Goal: Task Accomplishment & Management: Complete application form

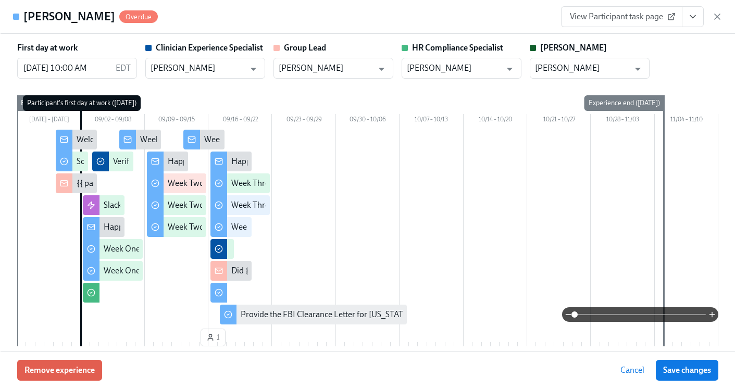
scroll to position [0, 14927]
click at [718, 18] on icon "button" at bounding box center [717, 16] width 10 height 10
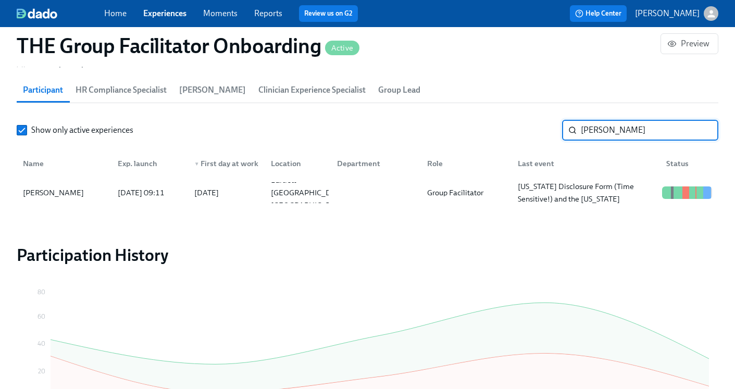
drag, startPoint x: 632, startPoint y: 127, endPoint x: 446, endPoint y: 135, distance: 186.6
click at [446, 136] on div "Show only active experiences Vires ​" at bounding box center [368, 130] width 702 height 21
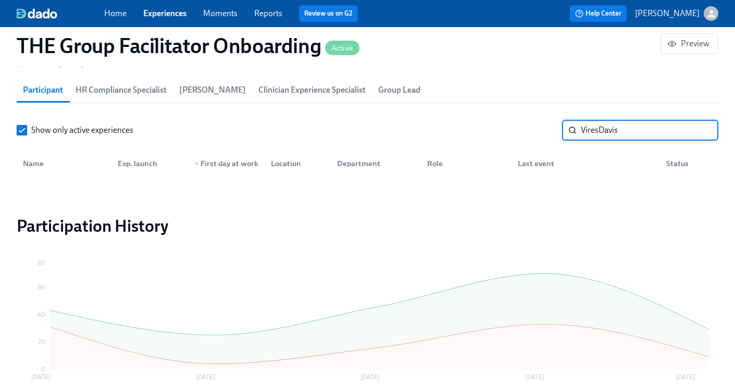
click at [599, 132] on input "ViresDavis" at bounding box center [650, 130] width 138 height 21
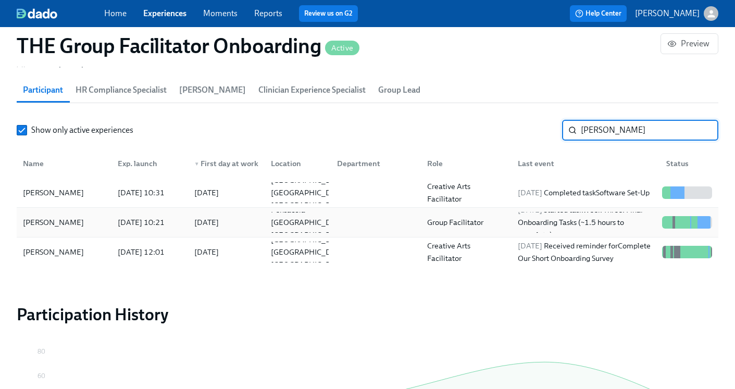
click at [370, 233] on div "Jeremy Davis 2025/08/27 10:21 2025/09/02 Pensacola FL US Group Facilitator 2025…" at bounding box center [368, 223] width 702 height 30
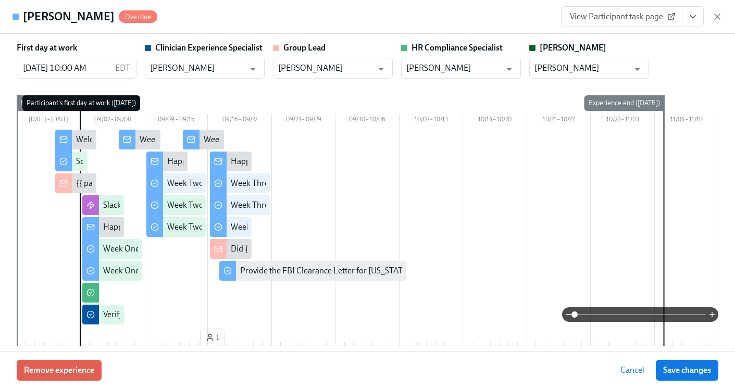
click at [694, 18] on icon "View task page" at bounding box center [693, 16] width 10 height 10
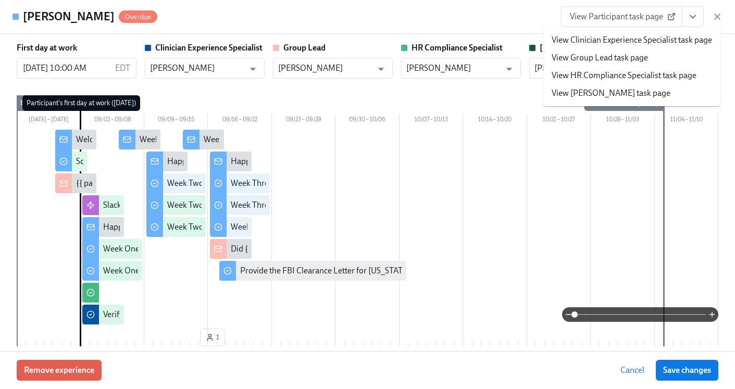
click at [649, 70] on link "View HR Compliance Specialist task page" at bounding box center [624, 75] width 145 height 11
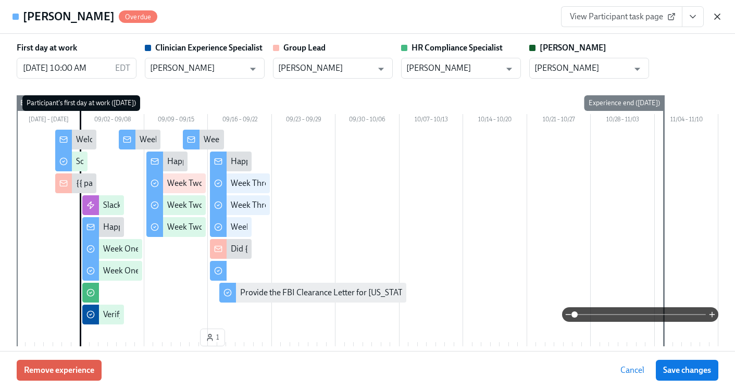
click at [716, 16] on icon "button" at bounding box center [717, 16] width 10 height 10
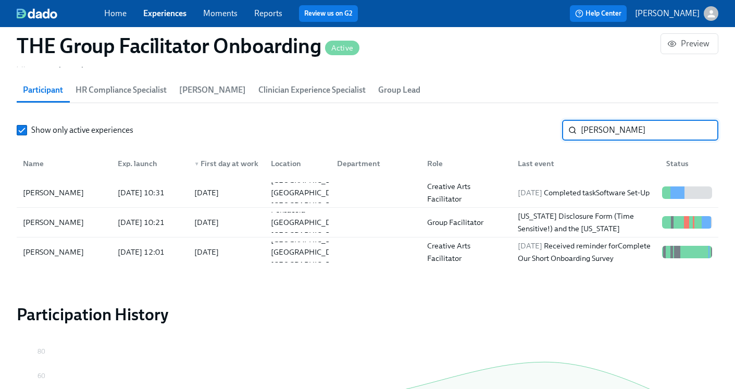
drag, startPoint x: 618, startPoint y: 133, endPoint x: 552, endPoint y: 131, distance: 66.2
click at [552, 131] on div "Show only active experiences Davis ​" at bounding box center [368, 130] width 702 height 21
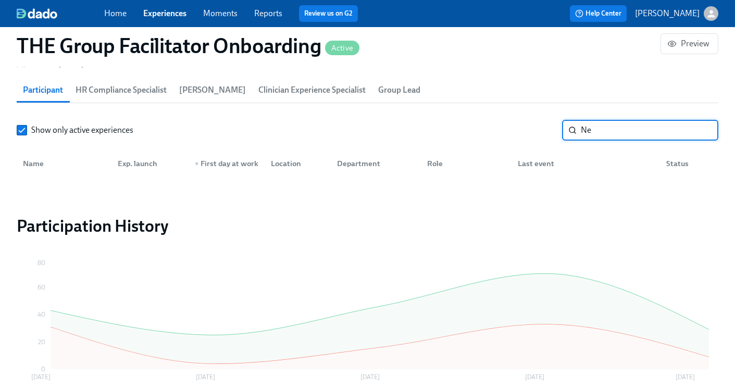
type input "N"
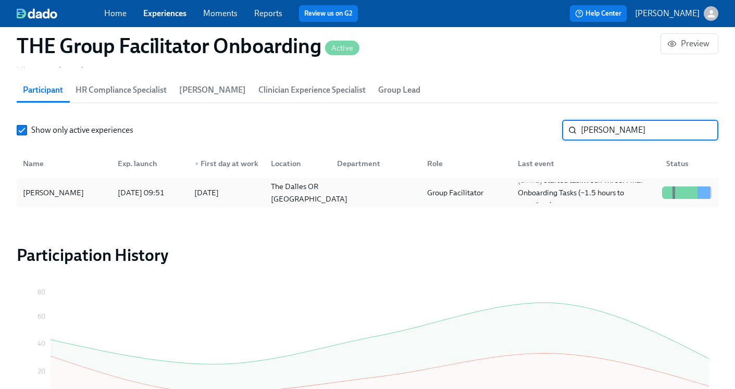
type input "Lindhorst"
click at [294, 194] on div "The Dalles OR US" at bounding box center [309, 192] width 85 height 25
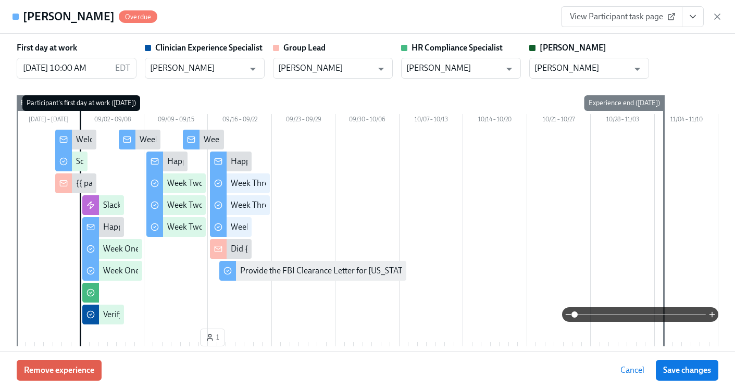
click at [691, 13] on icon "View task page" at bounding box center [693, 16] width 10 height 10
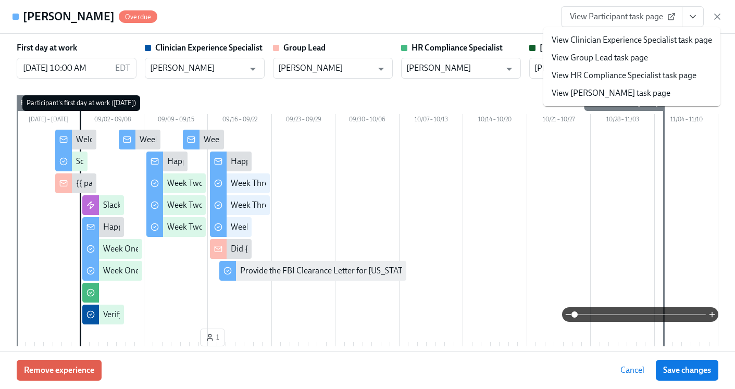
click at [615, 76] on link "View HR Compliance Specialist task page" at bounding box center [624, 75] width 145 height 11
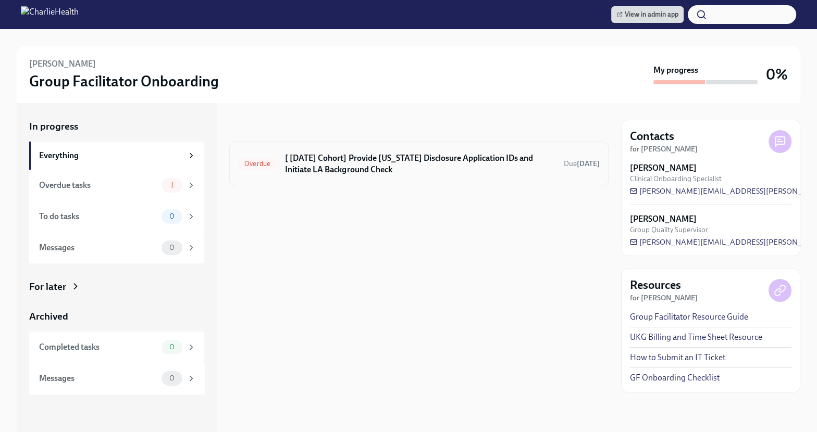
click at [463, 172] on h6 "[ [DATE] Cohort] Provide [US_STATE] Disclosure Application IDs and Initiate LA …" at bounding box center [420, 164] width 270 height 23
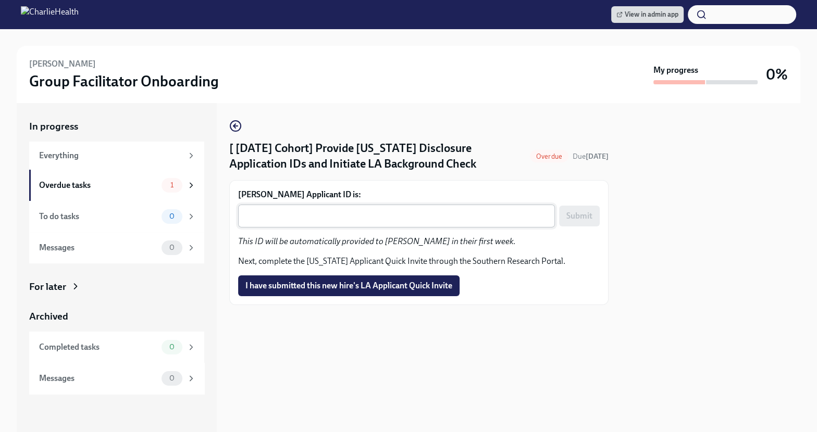
click at [347, 228] on div "x ​" at bounding box center [396, 216] width 317 height 23
click at [309, 222] on textarea "[PERSON_NAME] Applicant ID is:" at bounding box center [396, 216] width 304 height 13
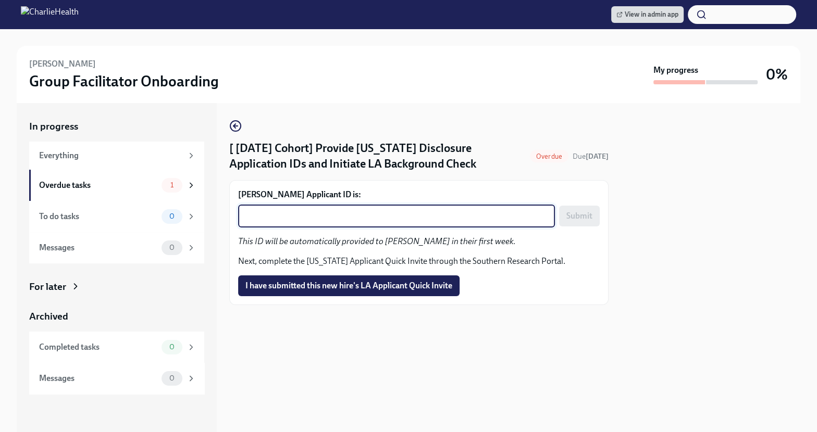
paste textarea "1250371"
type textarea "1250371"
click at [587, 221] on span "Submit" at bounding box center [579, 216] width 26 height 10
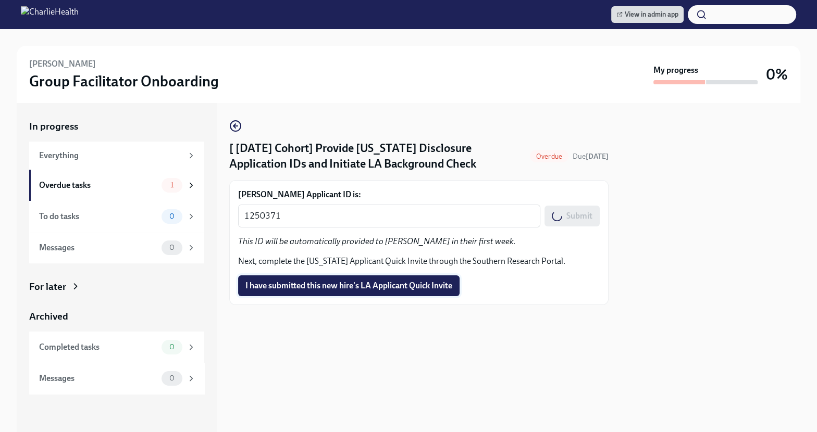
click at [357, 291] on span "I have submitted this new hire's LA Applicant Quick Invite" at bounding box center [348, 286] width 207 height 10
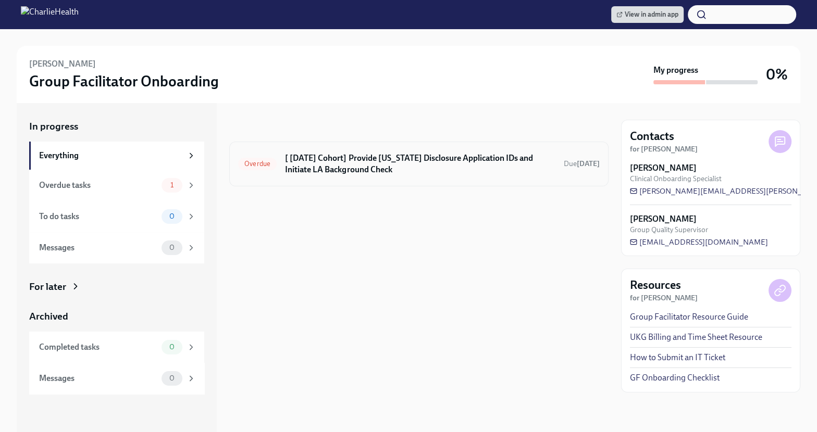
click at [361, 166] on h6 "[ Sep 2nd Cohort] Provide Utah Disclosure Application IDs and Initiate LA Backg…" at bounding box center [420, 164] width 270 height 23
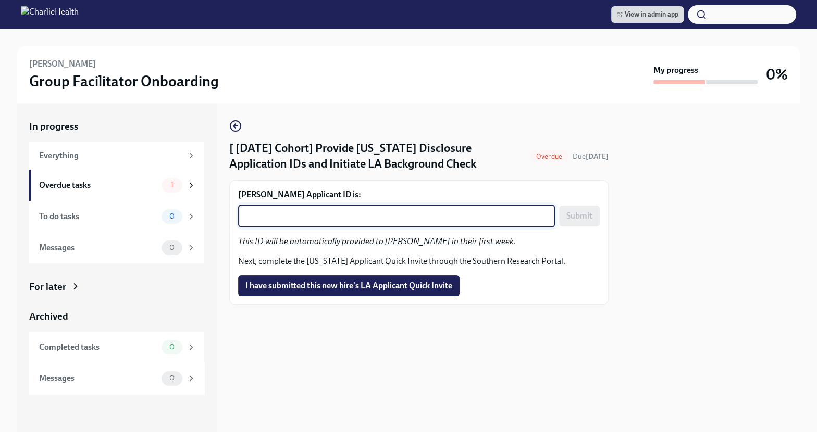
click at [458, 222] on textarea "Lena Lindhorst's Applicant ID is:" at bounding box center [396, 216] width 304 height 13
paste textarea "1250397"
type textarea "1250397"
click at [581, 227] on button "Submit" at bounding box center [579, 216] width 41 height 21
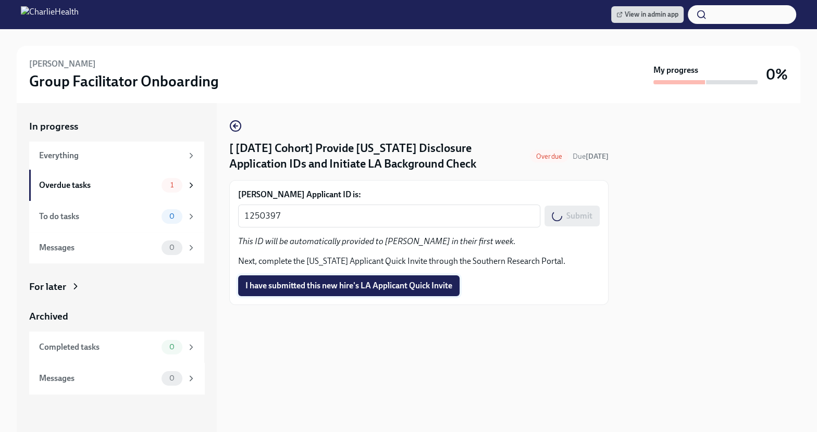
click at [365, 296] on button "I have submitted this new hire's LA Applicant Quick Invite" at bounding box center [348, 286] width 221 height 21
